Goal: Contribute content: Contribute content

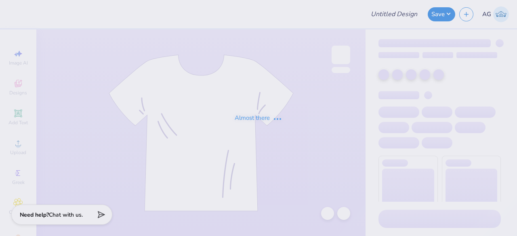
type input "GB White"
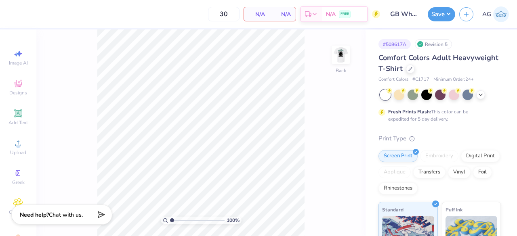
type textarea "x"
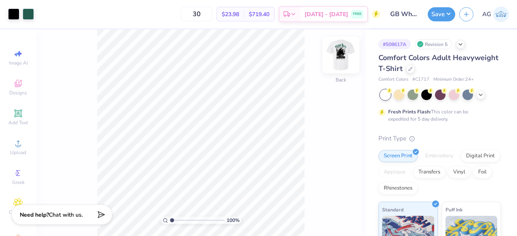
click at [346, 51] on img at bounding box center [341, 55] width 32 height 32
click at [184, 220] on input "range" at bounding box center [197, 220] width 55 height 7
click at [174, 219] on input "range" at bounding box center [197, 220] width 55 height 7
drag, startPoint x: 175, startPoint y: 220, endPoint x: 166, endPoint y: 219, distance: 9.4
click at [170, 219] on input "range" at bounding box center [197, 220] width 55 height 7
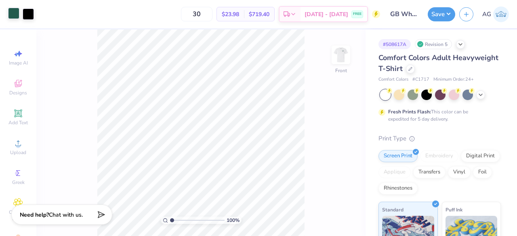
click at [13, 19] on div at bounding box center [13, 13] width 11 height 11
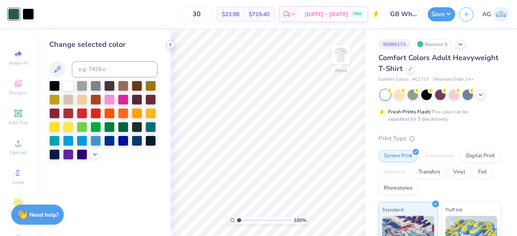
click at [170, 40] on div at bounding box center [170, 44] width 9 height 9
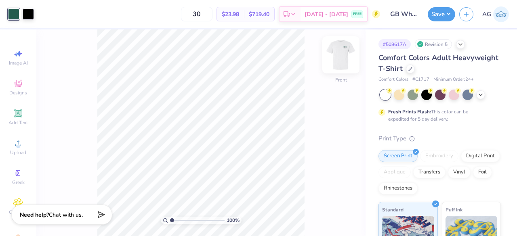
click at [340, 63] on img at bounding box center [341, 55] width 32 height 32
click at [189, 220] on input "range" at bounding box center [197, 220] width 55 height 7
click at [215, 221] on input "range" at bounding box center [197, 220] width 55 height 7
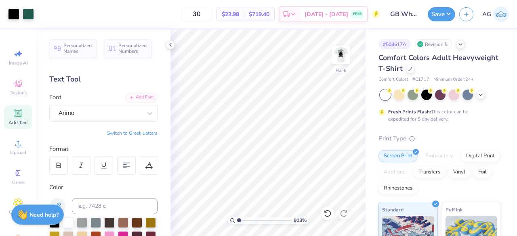
click at [238, 220] on input "range" at bounding box center [264, 220] width 55 height 7
click at [340, 48] on img at bounding box center [341, 55] width 32 height 32
click at [170, 44] on polyline at bounding box center [171, 44] width 2 height 3
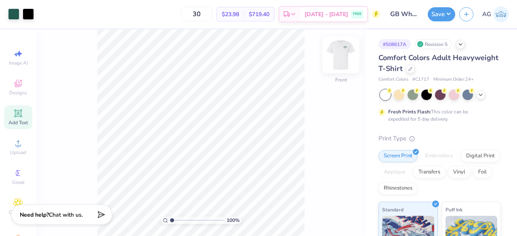
click at [334, 50] on img at bounding box center [341, 55] width 32 height 32
click at [334, 57] on img at bounding box center [341, 55] width 32 height 32
click at [346, 60] on img at bounding box center [341, 55] width 32 height 32
click at [343, 57] on img at bounding box center [341, 55] width 32 height 32
click at [192, 219] on input "range" at bounding box center [197, 220] width 55 height 7
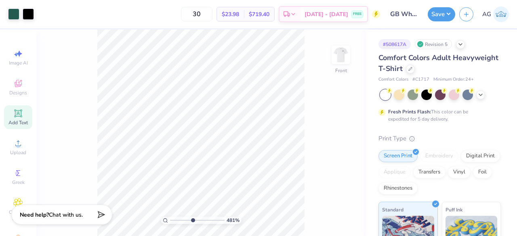
click at [172, 221] on input "range" at bounding box center [197, 220] width 55 height 7
type input "1"
click at [170, 219] on input "range" at bounding box center [197, 220] width 55 height 7
click at [348, 57] on img at bounding box center [341, 55] width 32 height 32
click at [441, 16] on button "Save" at bounding box center [441, 13] width 27 height 14
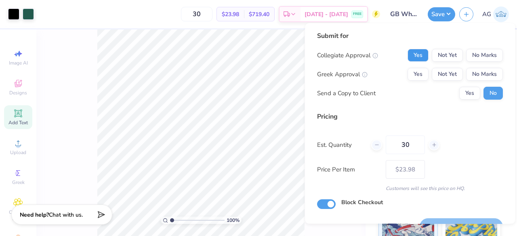
click at [414, 53] on button "Yes" at bounding box center [417, 55] width 21 height 13
click at [466, 71] on button "No Marks" at bounding box center [484, 74] width 37 height 13
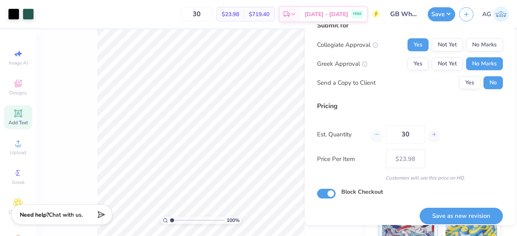
scroll to position [19, 0]
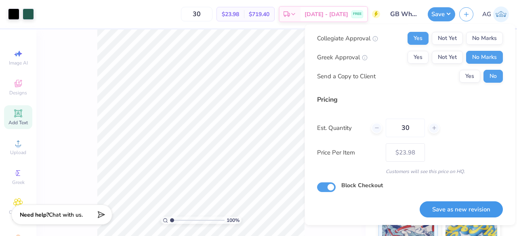
click at [426, 206] on button "Save as new revision" at bounding box center [461, 209] width 83 height 17
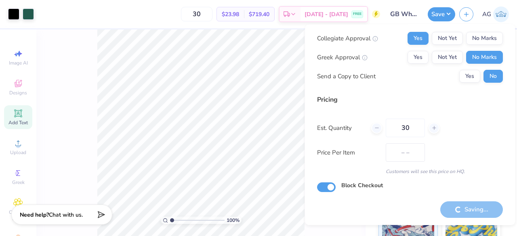
type input "$23.98"
